Goal: Task Accomplishment & Management: Manage account settings

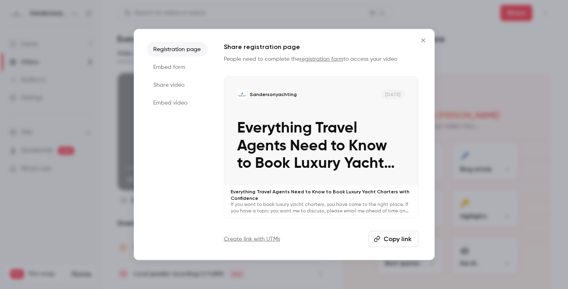
click at [421, 39] on icon "Close" at bounding box center [424, 40] width 10 height 6
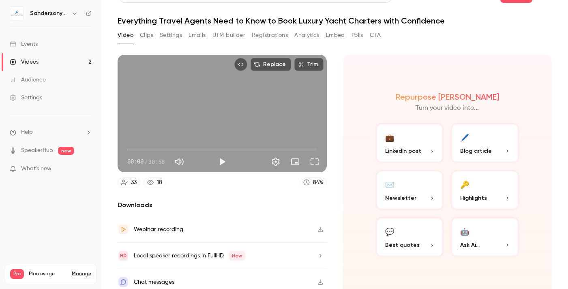
scroll to position [24, 0]
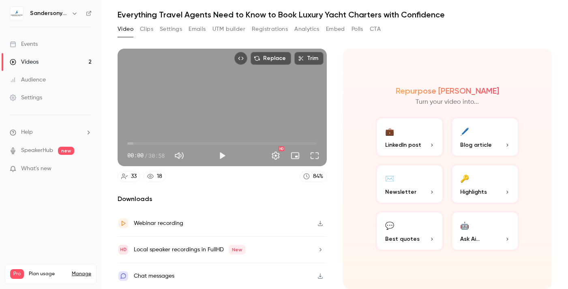
click at [168, 26] on button "Settings" at bounding box center [171, 29] width 22 height 13
